Goal: Information Seeking & Learning: Learn about a topic

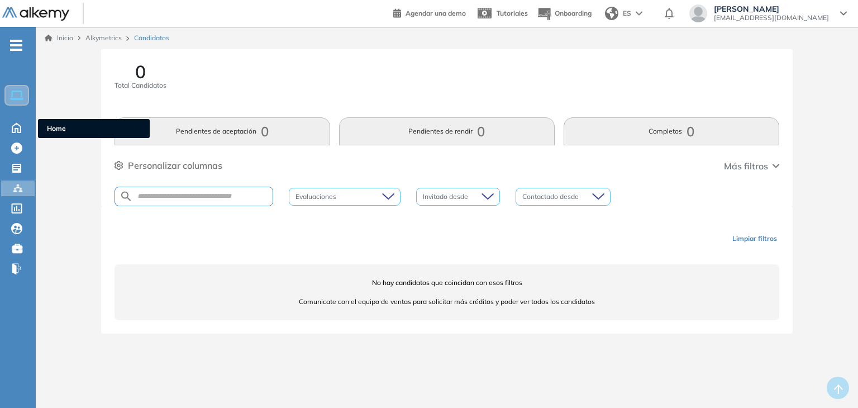
click at [12, 126] on icon at bounding box center [16, 127] width 8 height 9
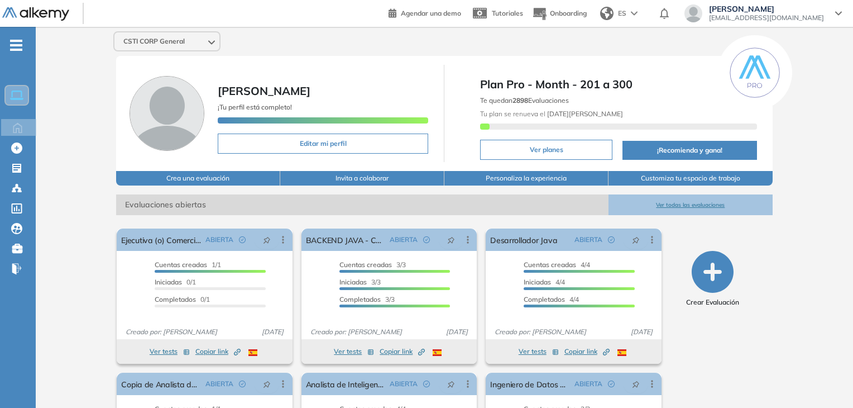
click at [671, 204] on button "Ver todas las evaluaciones" at bounding box center [691, 204] width 164 height 21
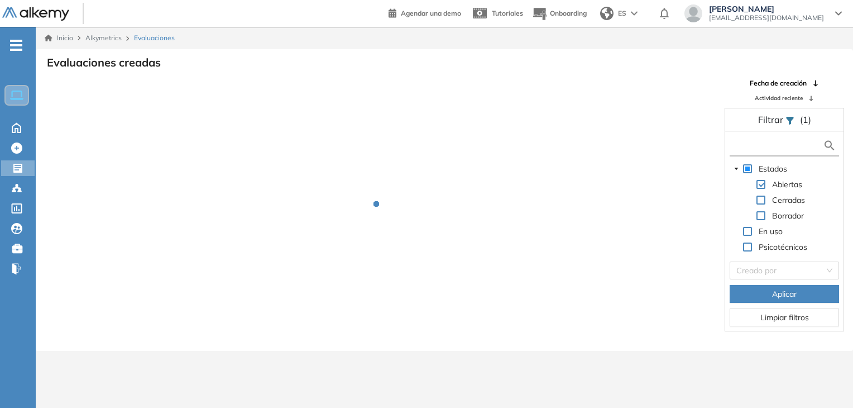
click at [765, 150] on input "text" at bounding box center [777, 146] width 90 height 12
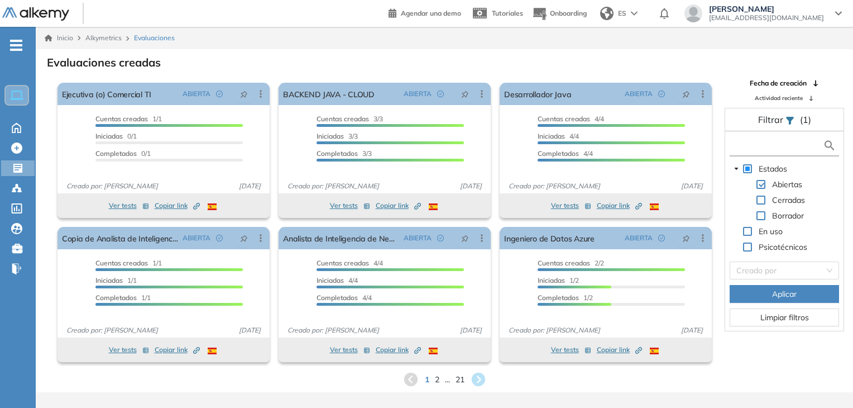
type input "*"
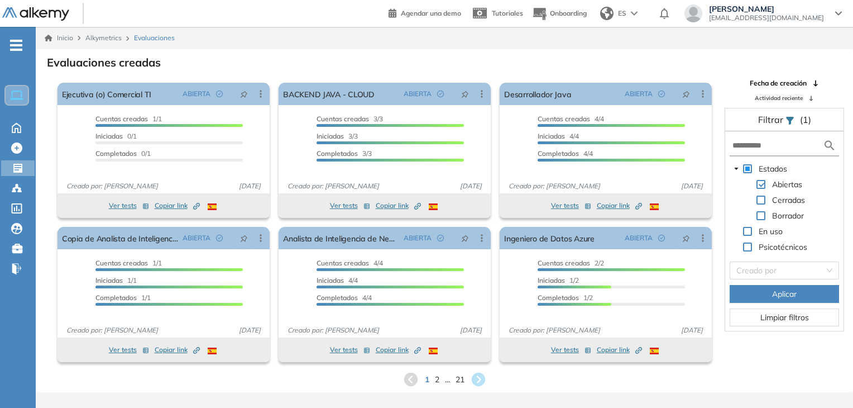
click at [804, 280] on div "Estados Abiertas Cerradas Borrador En uso Psicotécnicos Creado por Aplicar Limp…" at bounding box center [784, 230] width 118 height 199
click at [789, 271] on input "search" at bounding box center [780, 270] width 88 height 17
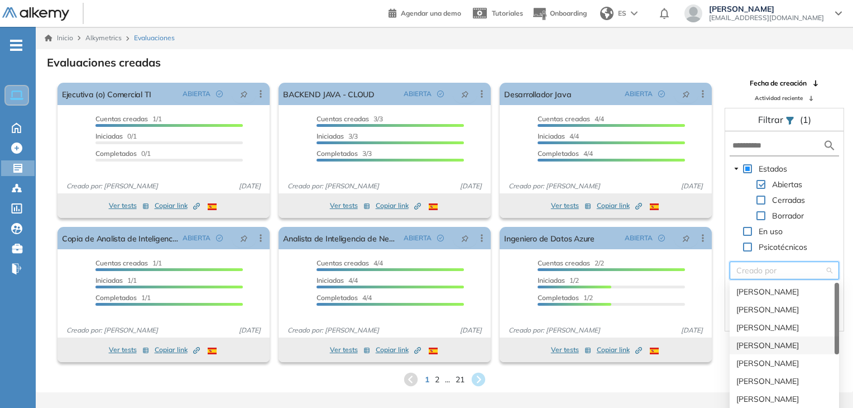
click at [786, 339] on div "[PERSON_NAME]" at bounding box center [784, 345] width 96 height 12
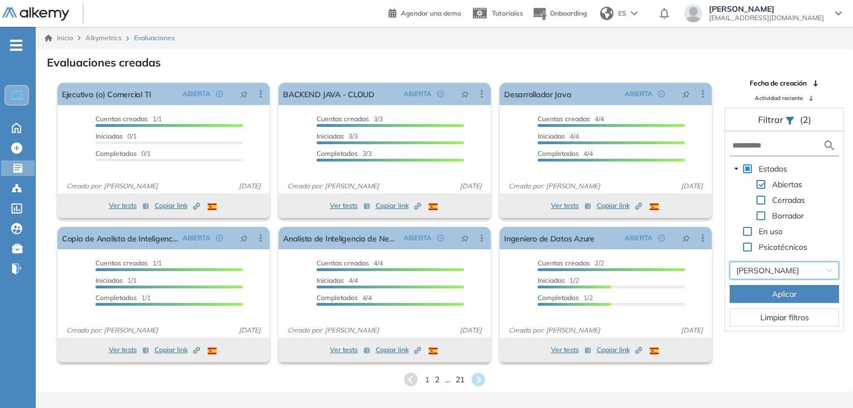
click at [758, 301] on button "Aplicar" at bounding box center [784, 294] width 109 height 18
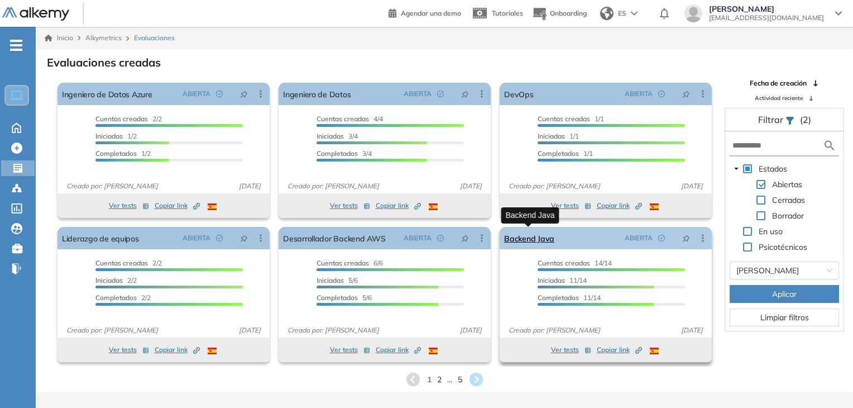
click at [536, 240] on link "Backend Java" at bounding box center [529, 238] width 50 height 22
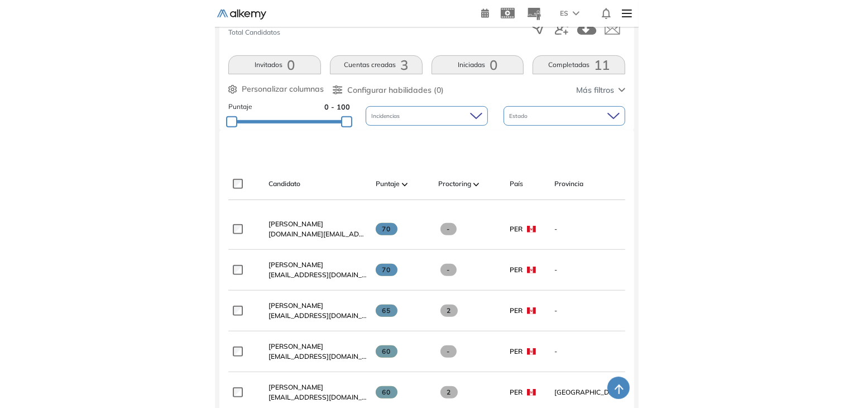
scroll to position [13, 0]
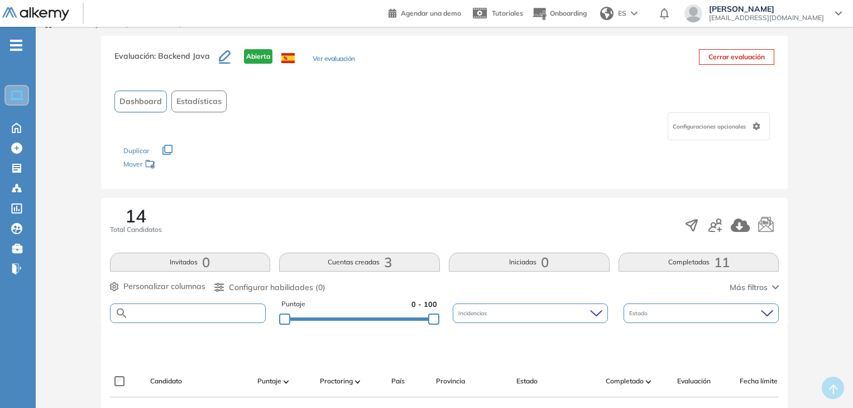
click at [249, 313] on input "text" at bounding box center [196, 313] width 137 height 8
type input "********"
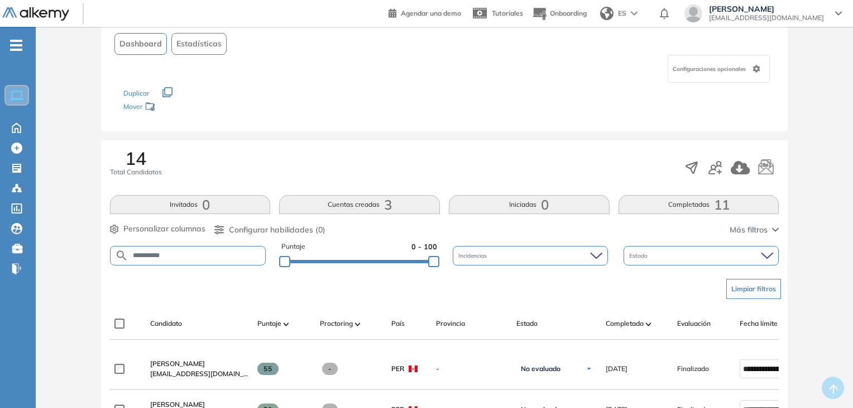
scroll to position [117, 0]
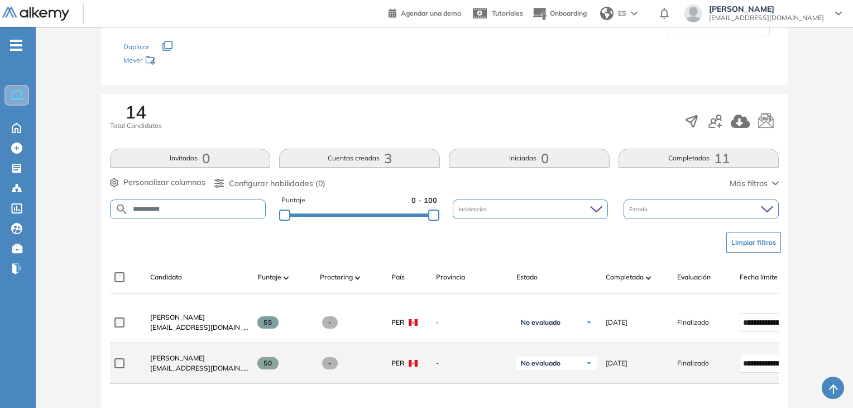
click at [176, 356] on div "[PERSON_NAME] [EMAIL_ADDRESS][DOMAIN_NAME]" at bounding box center [194, 363] width 107 height 38
click at [183, 360] on span "[PERSON_NAME]" at bounding box center [177, 357] width 55 height 8
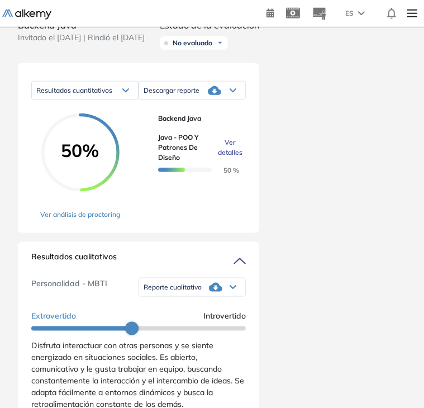
scroll to position [602, 0]
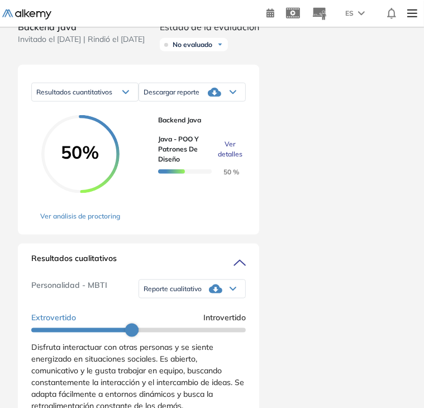
click at [422, 191] on div "Duración : 00:00:00 Cantidad de preguntas: Correcta Parcialmente correcta Incor…" at bounding box center [212, 174] width 424 height 1455
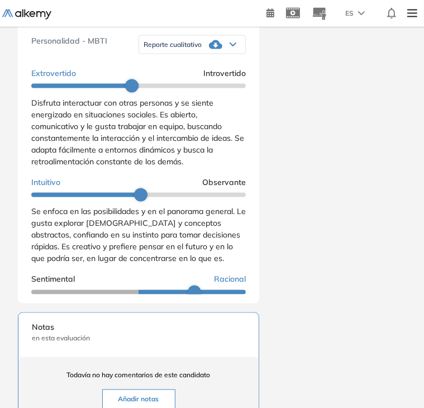
scroll to position [842, 0]
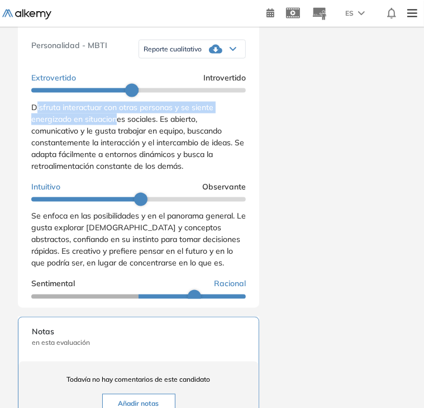
drag, startPoint x: 34, startPoint y: 124, endPoint x: 122, endPoint y: 138, distance: 88.8
click at [122, 138] on span "Disfruta interactuar con otras personas y se siente energizado en situaciones s…" at bounding box center [137, 136] width 213 height 69
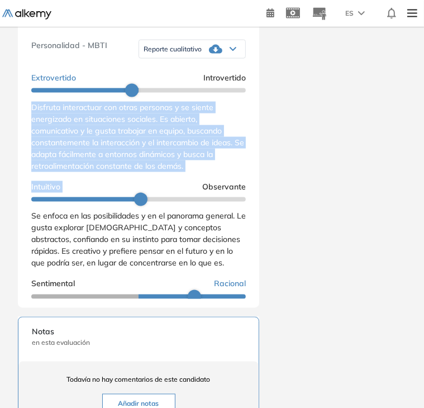
drag, startPoint x: 31, startPoint y: 126, endPoint x: 193, endPoint y: 193, distance: 174.9
click at [193, 193] on div "Extrovertido Introvertido Disfruta interactuar con otras personas y se siente e…" at bounding box center [138, 322] width 214 height 509
click at [183, 171] on span "Disfruta interactuar con otras personas y se siente energizado en situaciones s…" at bounding box center [137, 136] width 213 height 69
drag, startPoint x: 185, startPoint y: 185, endPoint x: 29, endPoint y: 126, distance: 166.8
click at [29, 126] on div "Resultados cualitativos Personalidad - MBTI Reporte cualitativo Reporte con Afi…" at bounding box center [138, 156] width 241 height 304
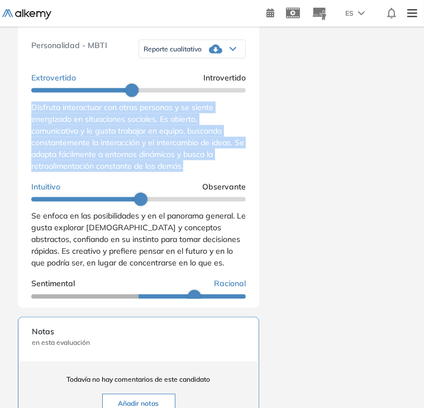
copy span "Disfruta interactuar con otras personas y se siente energizado en situaciones s…"
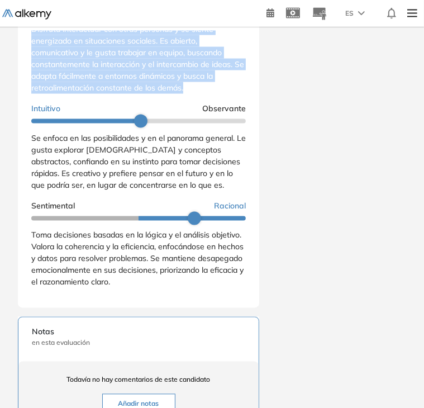
scroll to position [75, 0]
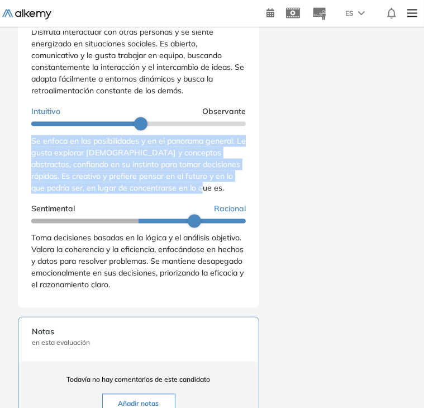
drag, startPoint x: 31, startPoint y: 154, endPoint x: 219, endPoint y: 202, distance: 193.6
click at [219, 194] on div "Se enfoca en las posibilidades y en el panorama general. Le gusta explorar [DEM…" at bounding box center [138, 164] width 214 height 59
copy span "Se enfoca en las posibilidades y en el panorama general. Le gusta explorar [DEM…"
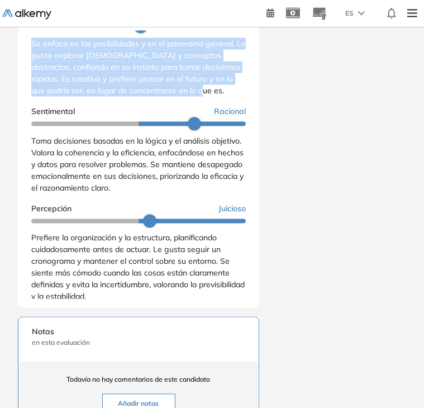
scroll to position [168, 0]
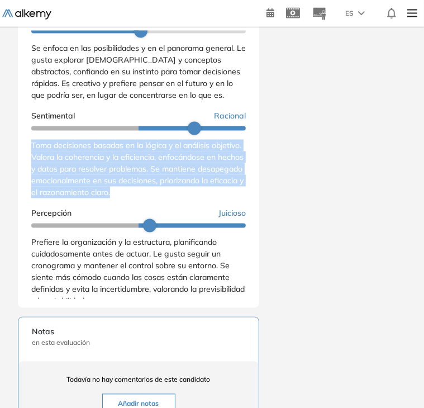
drag, startPoint x: 33, startPoint y: 162, endPoint x: 205, endPoint y: 211, distance: 179.2
click at [205, 198] on div "Toma decisiones basadas en la lógica y el análisis objetivo. Valora la coherenc…" at bounding box center [138, 169] width 214 height 59
copy span "Toma decisiones basadas en la lógica y el análisis objetivo. Valora la coherenc…"
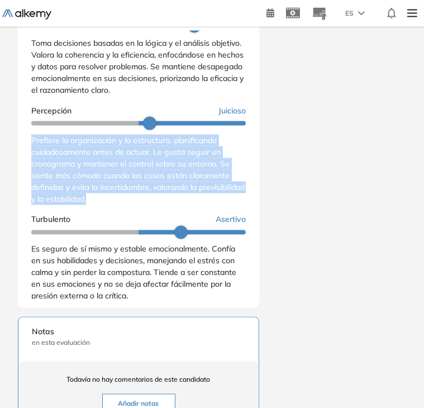
drag, startPoint x: 155, startPoint y: 216, endPoint x: 31, endPoint y: 162, distance: 135.0
click at [31, 162] on div "Prefiere la organización y la estructura, planificando cuidadosamente antes de …" at bounding box center [138, 170] width 214 height 70
copy span "Prefiere la organización y la estructura, planificando cuidadosamente antes de …"
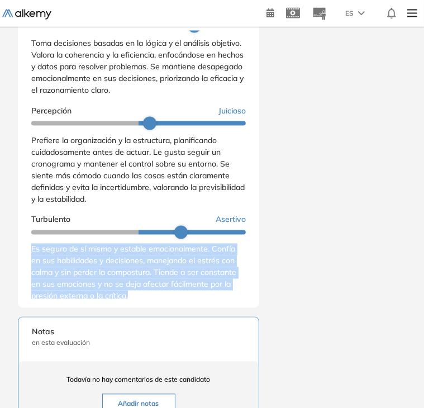
scroll to position [278, 0]
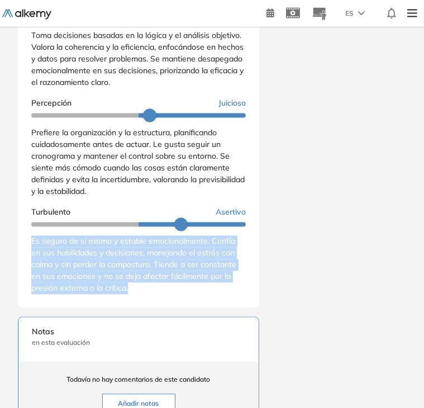
drag, startPoint x: 32, startPoint y: 267, endPoint x: 164, endPoint y: 313, distance: 139.0
click at [164, 299] on div "Extrovertido Introvertido Disfruta interactuar con otras personas y se siente e…" at bounding box center [138, 44] width 214 height 509
copy span "Es seguro de sí mismo y estable emocionalmente. Confía en sus habilidades y dec…"
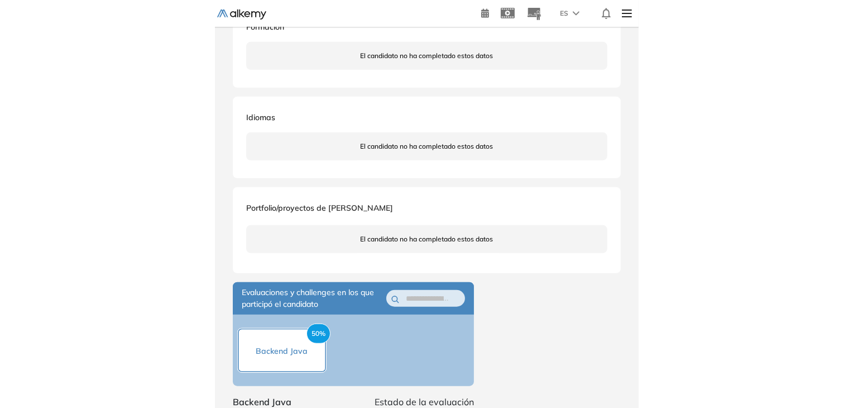
scroll to position [196, 0]
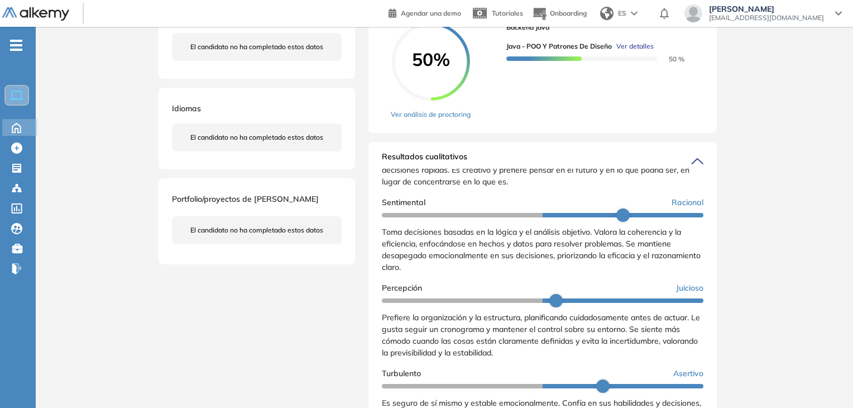
click at [13, 123] on icon at bounding box center [17, 126] width 20 height 13
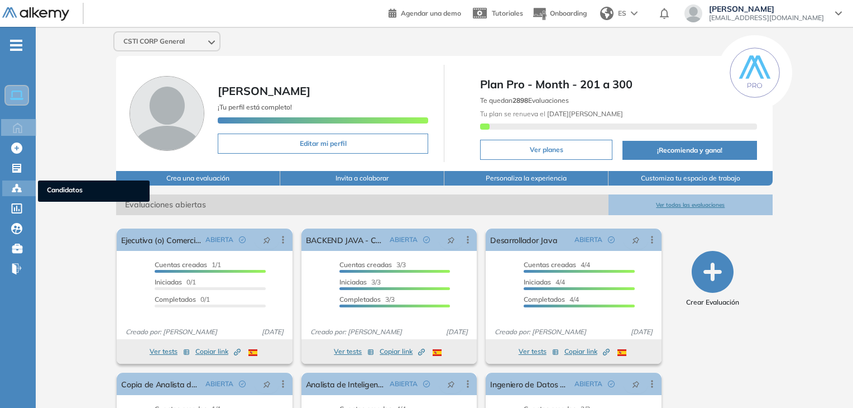
click at [15, 188] on circle at bounding box center [14, 189] width 2 height 2
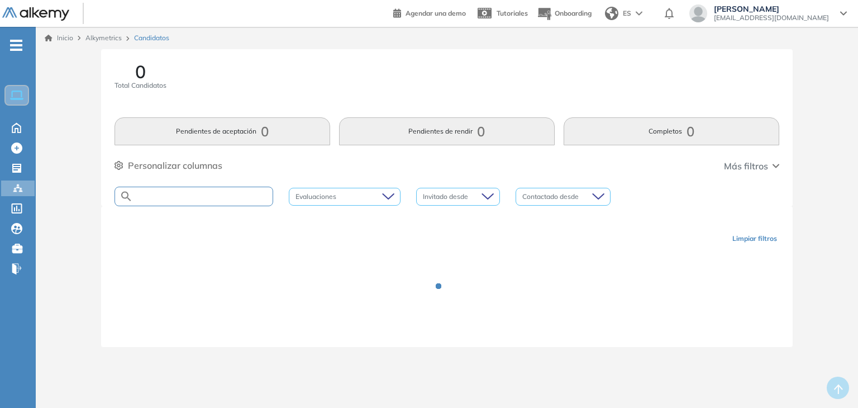
click at [153, 198] on input "text" at bounding box center [203, 196] width 140 height 8
type input "*"
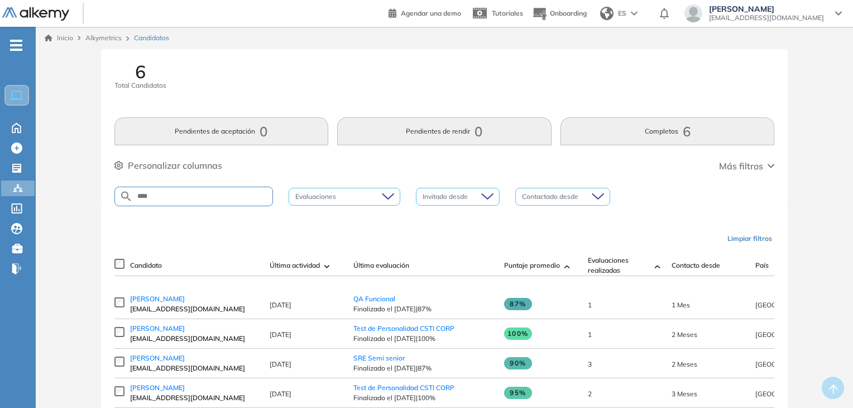
click at [139, 197] on input "****" at bounding box center [203, 196] width 140 height 8
click at [185, 204] on div "*****" at bounding box center [193, 196] width 159 height 20
click at [170, 195] on input "*****" at bounding box center [203, 196] width 140 height 8
type input "**********"
